Goal: Task Accomplishment & Management: Manage account settings

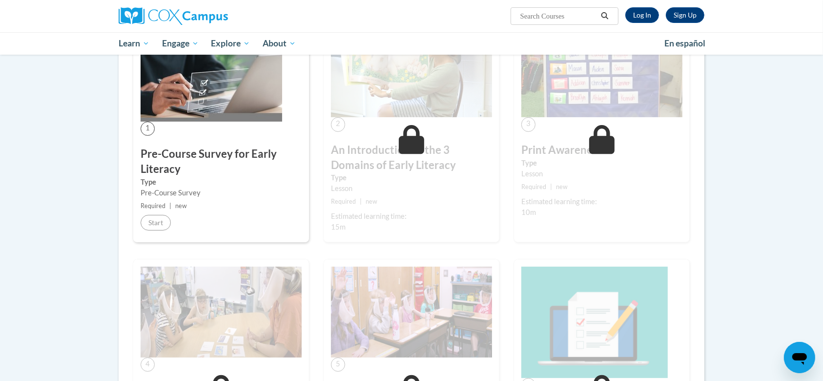
click at [173, 116] on img at bounding box center [211, 74] width 141 height 95
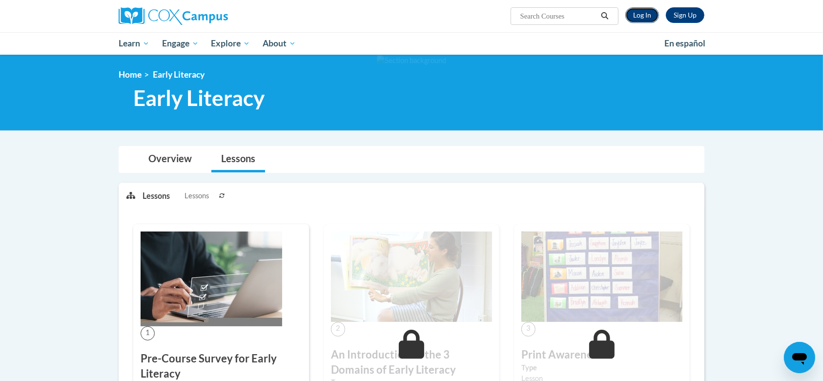
click at [649, 10] on link "Log In" at bounding box center [642, 15] width 34 height 16
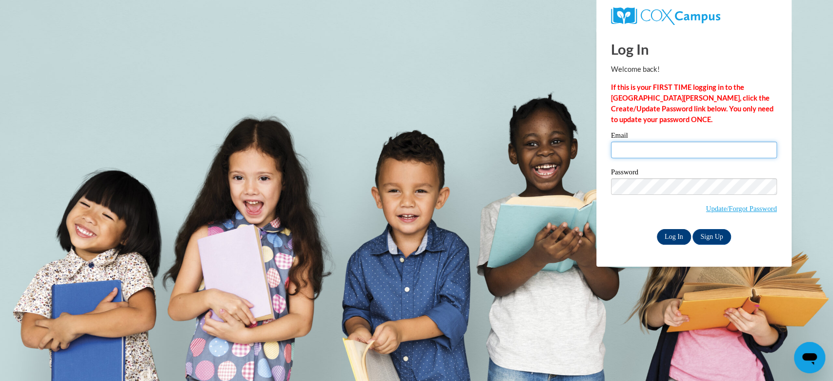
type input "jbarne29@my.westga.edu"
click at [678, 235] on input "Log In" at bounding box center [674, 237] width 34 height 16
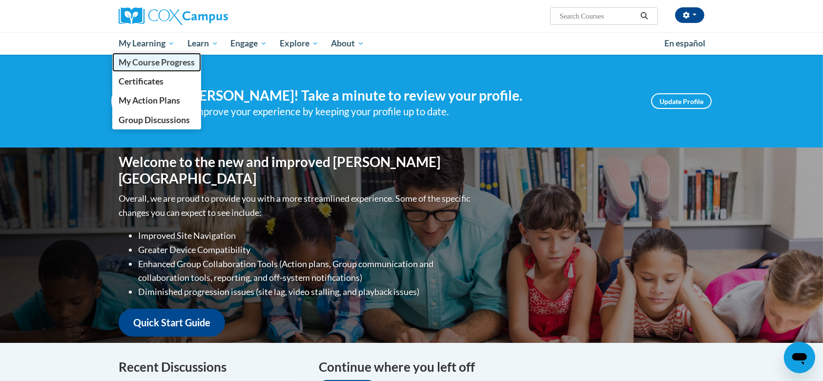
click at [156, 65] on span "My Course Progress" at bounding box center [157, 62] width 76 height 10
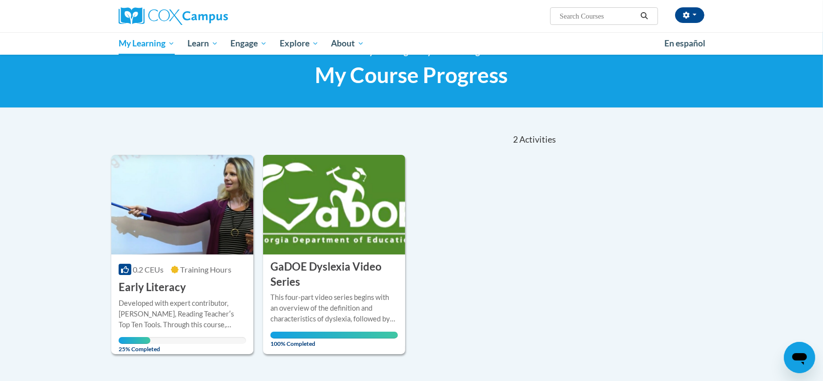
scroll to position [82, 0]
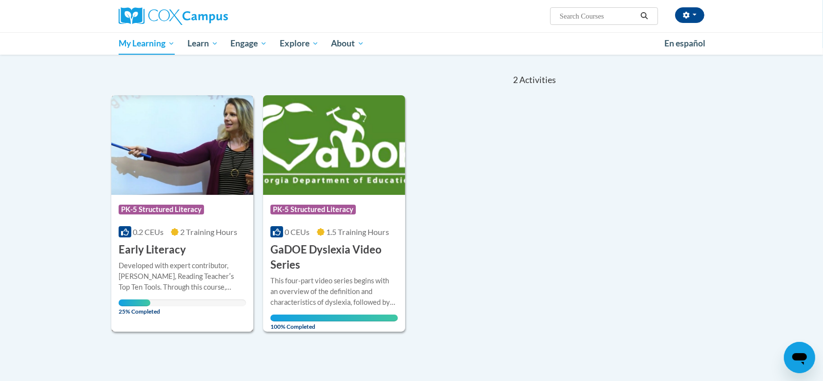
click at [176, 237] on div "Course Category: PK-5 Structured Literacy 0.2 CEUs 2 Training Hours COURSE Earl…" at bounding box center [182, 226] width 142 height 62
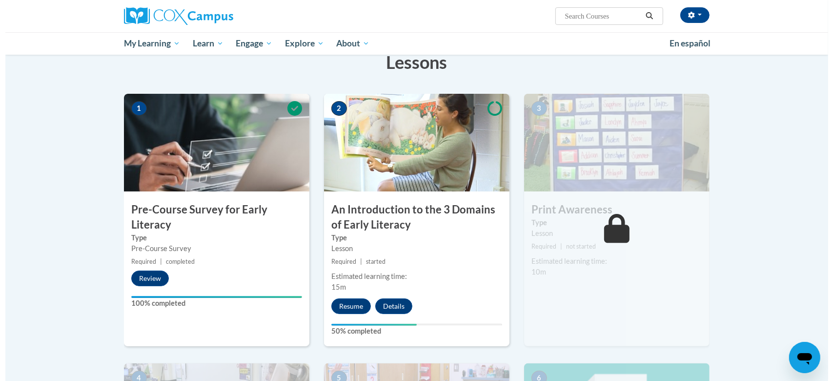
scroll to position [161, 0]
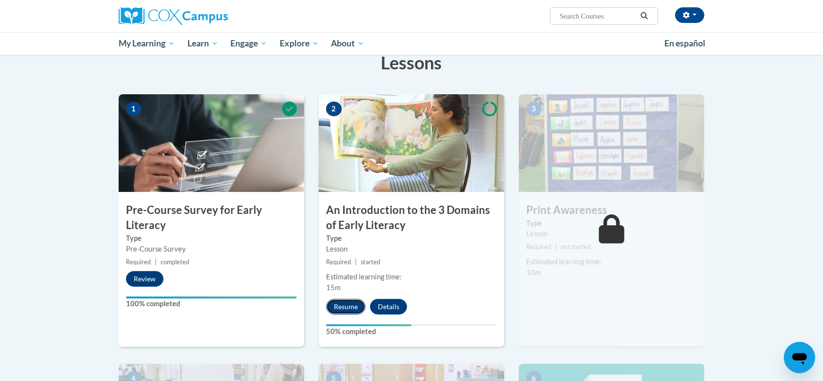
click at [347, 303] on button "Resume" at bounding box center [346, 307] width 40 height 16
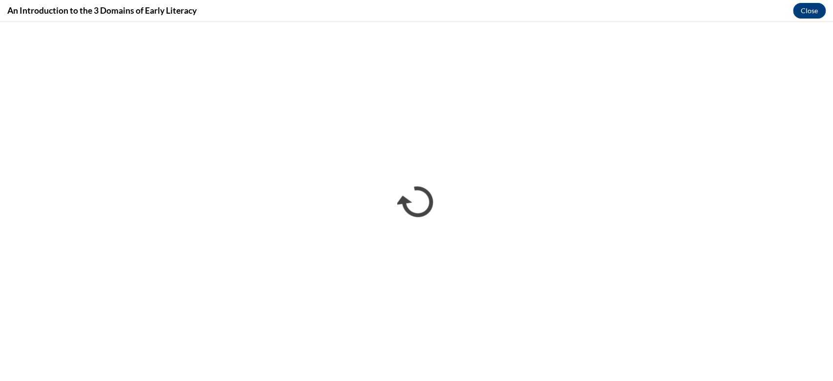
scroll to position [0, 0]
